Goal: Task Accomplishment & Management: Manage account settings

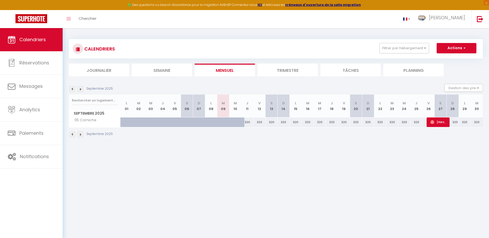
click at [403, 108] on th "M 24" at bounding box center [404, 106] width 12 height 23
click at [403, 106] on th "M 24" at bounding box center [404, 106] width 12 height 23
drag, startPoint x: 403, startPoint y: 106, endPoint x: 405, endPoint y: 109, distance: 3.1
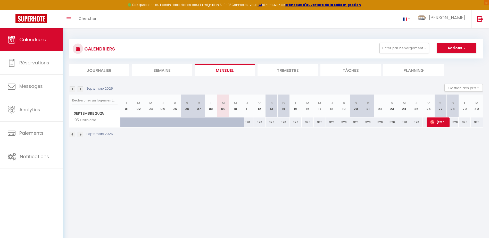
click at [405, 109] on th "M 24" at bounding box center [404, 106] width 12 height 23
click at [406, 105] on th "M 24" at bounding box center [404, 106] width 12 height 23
click at [403, 108] on th "M 24" at bounding box center [404, 106] width 12 height 23
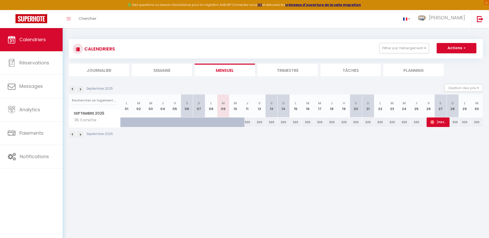
click at [403, 108] on th "M 24" at bounding box center [404, 106] width 12 height 23
click at [405, 104] on abbr "M" at bounding box center [404, 103] width 3 height 5
click at [405, 109] on th "M 24" at bounding box center [404, 106] width 12 height 23
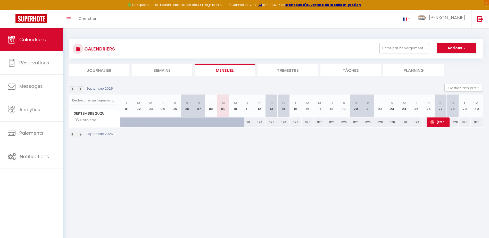
click at [405, 109] on th "M 24" at bounding box center [404, 106] width 12 height 23
click at [405, 109] on div "CALENDRIERS Filtrer par hébergement Tous 95 Corniche Effacer Sauvegarder Action…" at bounding box center [276, 88] width 414 height 109
click at [405, 109] on th "M 24" at bounding box center [404, 106] width 12 height 23
drag, startPoint x: 405, startPoint y: 109, endPoint x: 404, endPoint y: 113, distance: 4.1
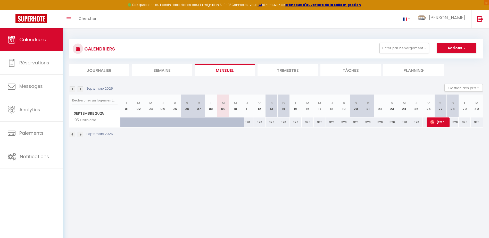
click at [404, 113] on th "M 24" at bounding box center [404, 106] width 12 height 23
click at [416, 124] on div "320" at bounding box center [416, 123] width 12 height 10
type input "320"
type input "Jeu 25 Septembre 2025"
type input "Ven 26 Septembre 2025"
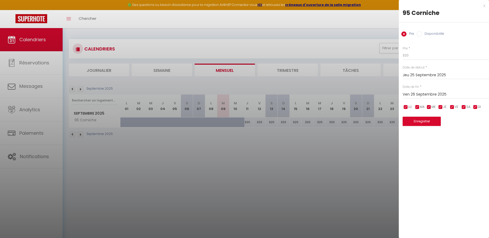
click at [396, 137] on div at bounding box center [244, 119] width 489 height 238
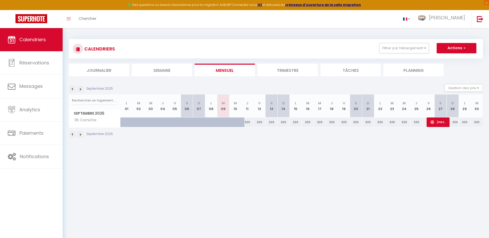
click at [425, 120] on div "320" at bounding box center [428, 123] width 12 height 10
click at [429, 107] on th "V 26" at bounding box center [429, 106] width 12 height 23
click at [416, 109] on th "J 25" at bounding box center [416, 106] width 12 height 23
click at [430, 104] on th "V 26" at bounding box center [429, 106] width 12 height 23
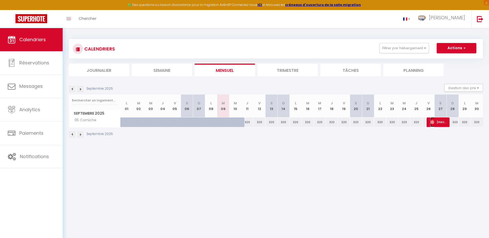
click at [432, 124] on img at bounding box center [432, 122] width 4 height 4
select select "OK"
select select "0"
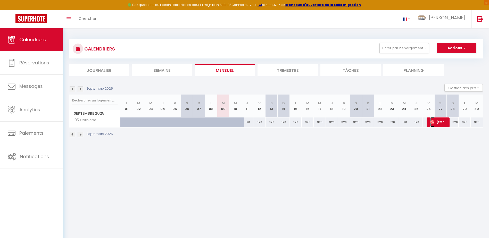
select select "1"
select select
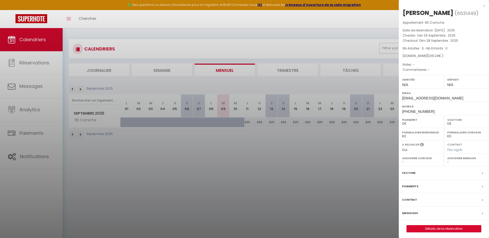
select select "15714"
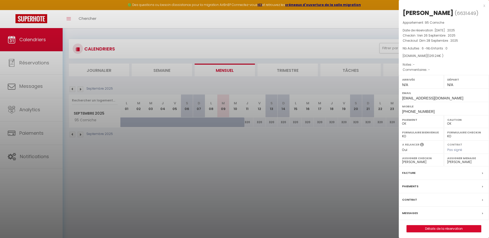
click at [375, 156] on div at bounding box center [244, 119] width 489 height 238
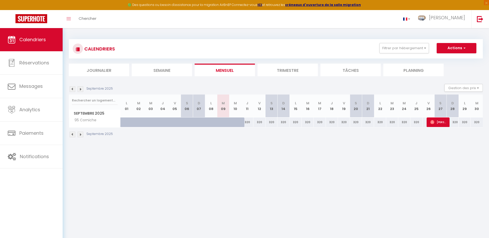
click at [404, 111] on th "M 24" at bounding box center [404, 106] width 12 height 23
click at [416, 108] on th "J 25" at bounding box center [416, 106] width 12 height 23
click at [404, 112] on th "M 24" at bounding box center [404, 106] width 12 height 23
click at [404, 110] on th "M 24" at bounding box center [404, 106] width 12 height 23
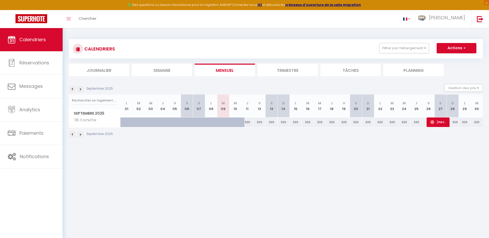
click at [418, 108] on th "J 25" at bounding box center [416, 106] width 12 height 23
click at [403, 110] on th "M 24" at bounding box center [404, 106] width 12 height 23
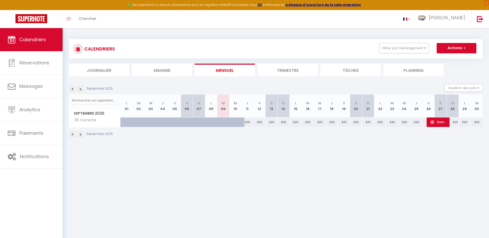
click at [403, 110] on th "M 24" at bounding box center [404, 106] width 12 height 23
click at [403, 112] on th "M 24" at bounding box center [404, 106] width 12 height 23
click at [331, 109] on th "J 18" at bounding box center [332, 106] width 12 height 23
click at [332, 112] on th "J 18" at bounding box center [332, 106] width 12 height 23
